Goal: Task Accomplishment & Management: Manage account settings

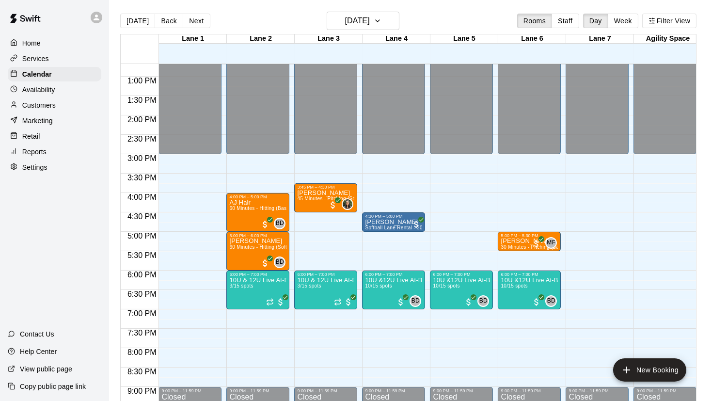
scroll to position [493, 0]
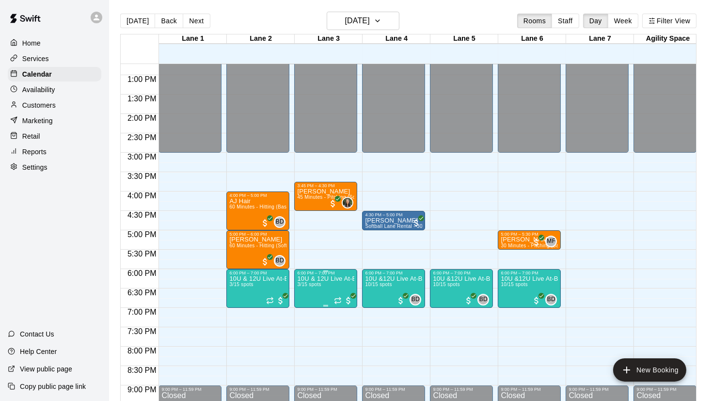
click at [306, 305] on img "edit" at bounding box center [307, 308] width 11 height 11
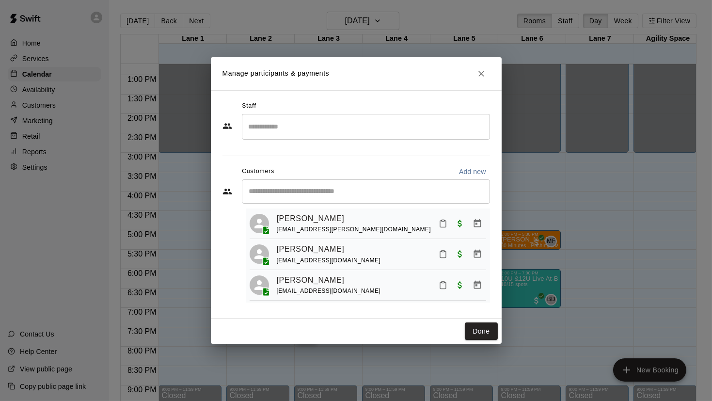
scroll to position [0, 0]
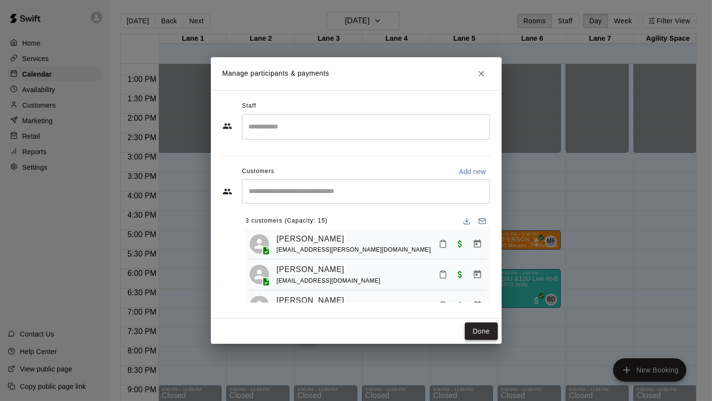
click at [481, 335] on button "Done" at bounding box center [481, 331] width 32 height 18
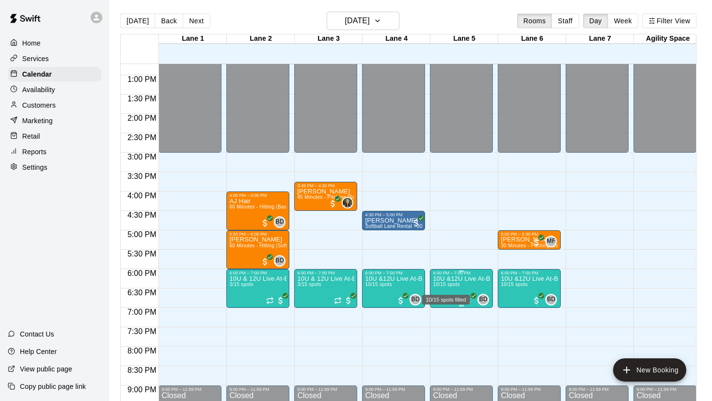
click at [439, 289] on div "10/15 spots filled" at bounding box center [446, 296] width 50 height 17
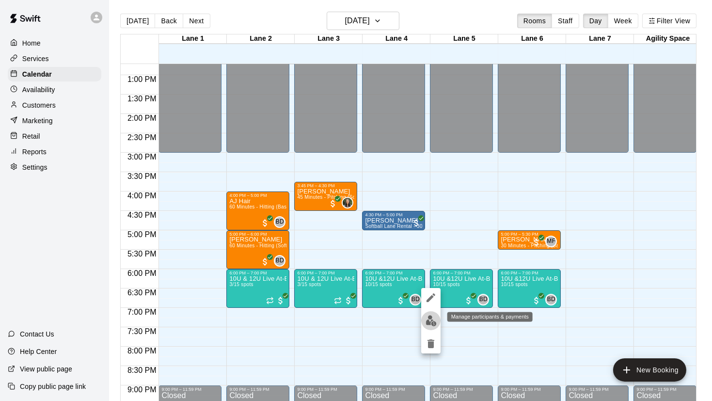
click at [430, 321] on img "edit" at bounding box center [431, 320] width 11 height 11
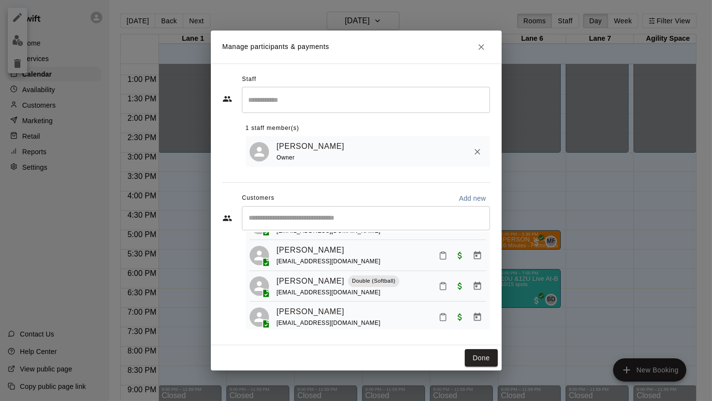
scroll to position [231, 0]
click at [489, 356] on button "Done" at bounding box center [481, 358] width 32 height 18
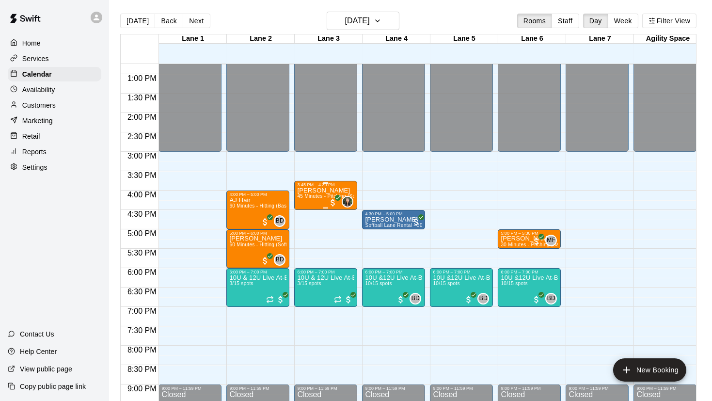
scroll to position [495, 0]
click at [33, 111] on div "Customers" at bounding box center [55, 105] width 94 height 15
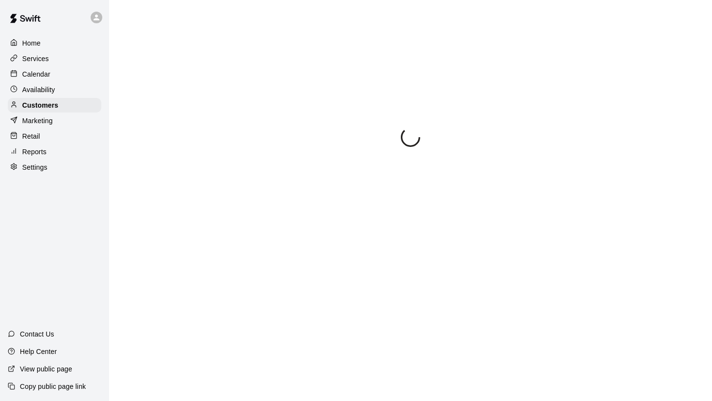
click at [35, 91] on p "Availability" at bounding box center [38, 90] width 33 height 10
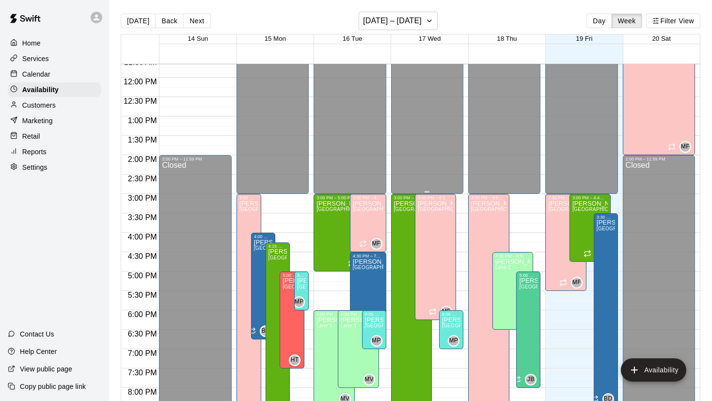
scroll to position [456, 0]
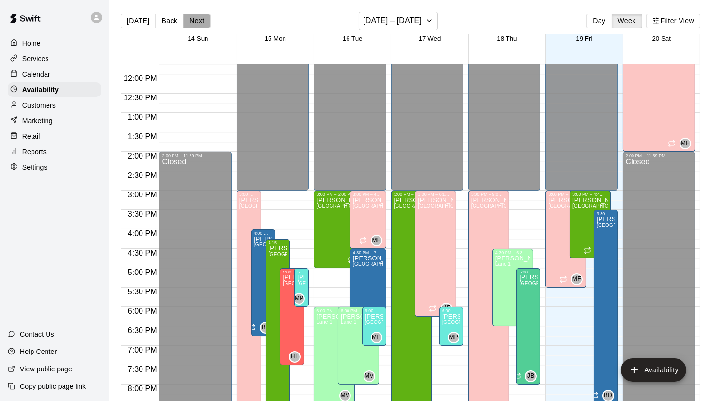
click at [201, 23] on button "Next" at bounding box center [196, 21] width 27 height 15
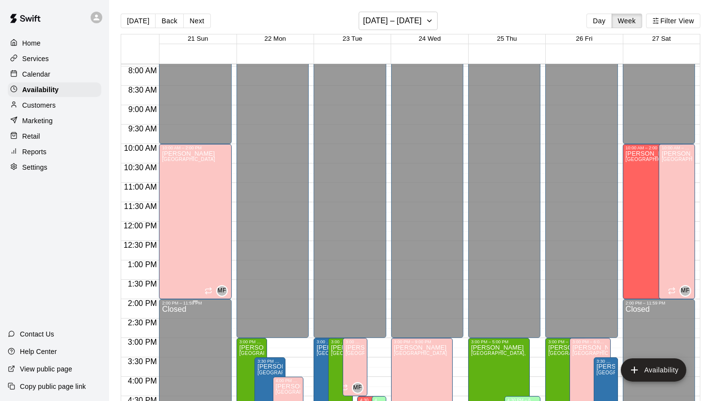
scroll to position [301, 0]
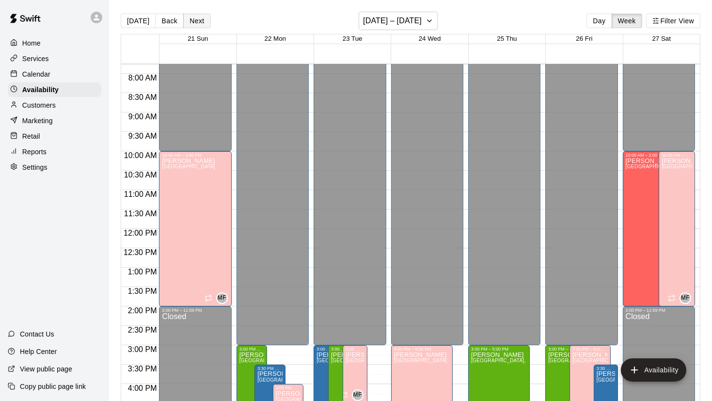
click at [203, 20] on button "Next" at bounding box center [196, 21] width 27 height 15
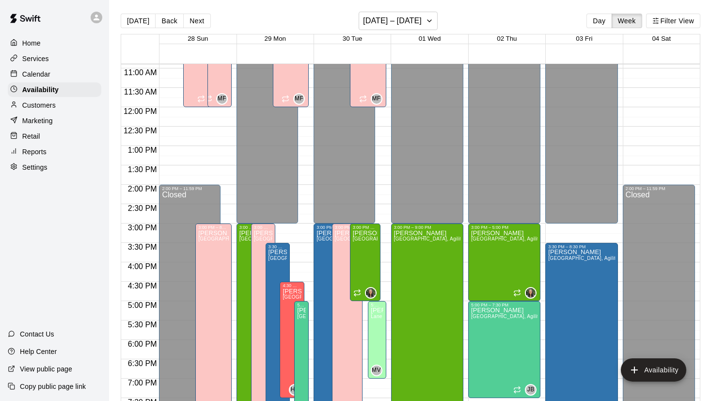
scroll to position [416, 0]
